Goal: Find contact information: Find contact information

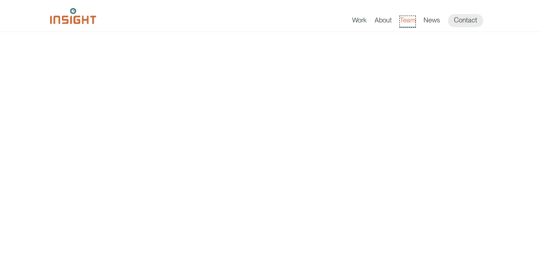
click at [405, 19] on link "Team" at bounding box center [408, 21] width 16 height 11
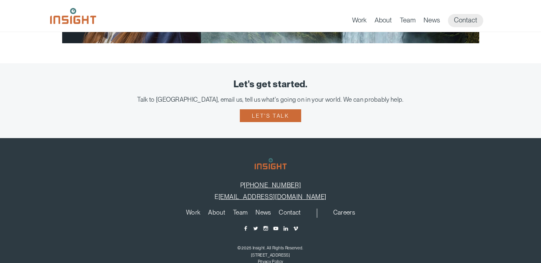
scroll to position [1643, 0]
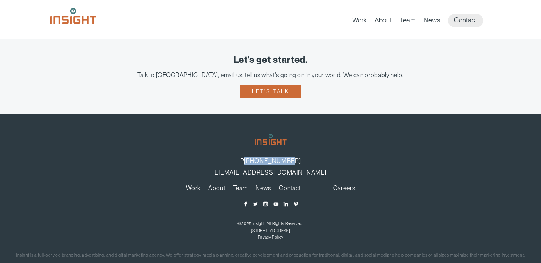
drag, startPoint x: 291, startPoint y: 161, endPoint x: 256, endPoint y: 162, distance: 34.9
click at [256, 162] on p "P [PHONE_NUMBER]" at bounding box center [270, 161] width 517 height 8
copy link "[PHONE_NUMBER]"
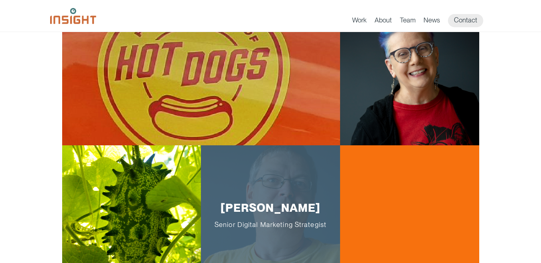
scroll to position [681, 0]
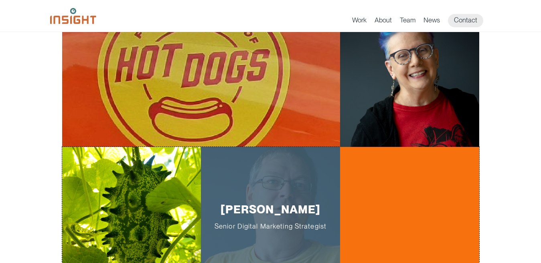
click at [282, 206] on p "Stuart Little Senior Digital Marketing Strategist" at bounding box center [271, 217] width 114 height 28
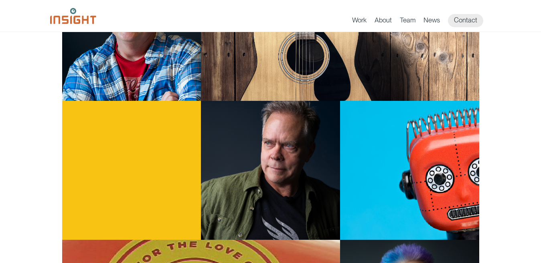
scroll to position [440, 0]
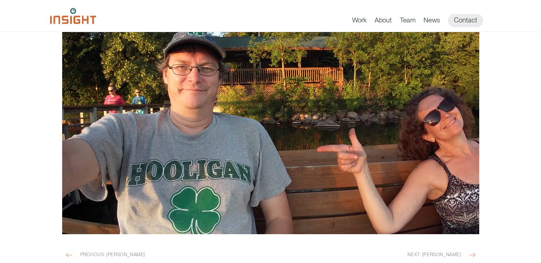
scroll to position [1202, 0]
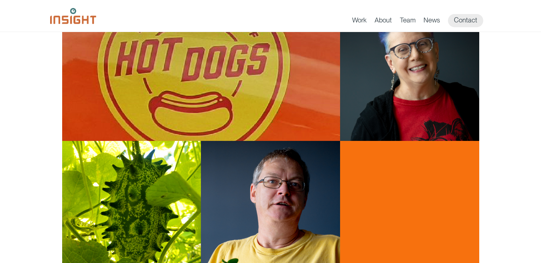
scroll to position [731, 0]
